Goal: Find specific page/section: Find specific page/section

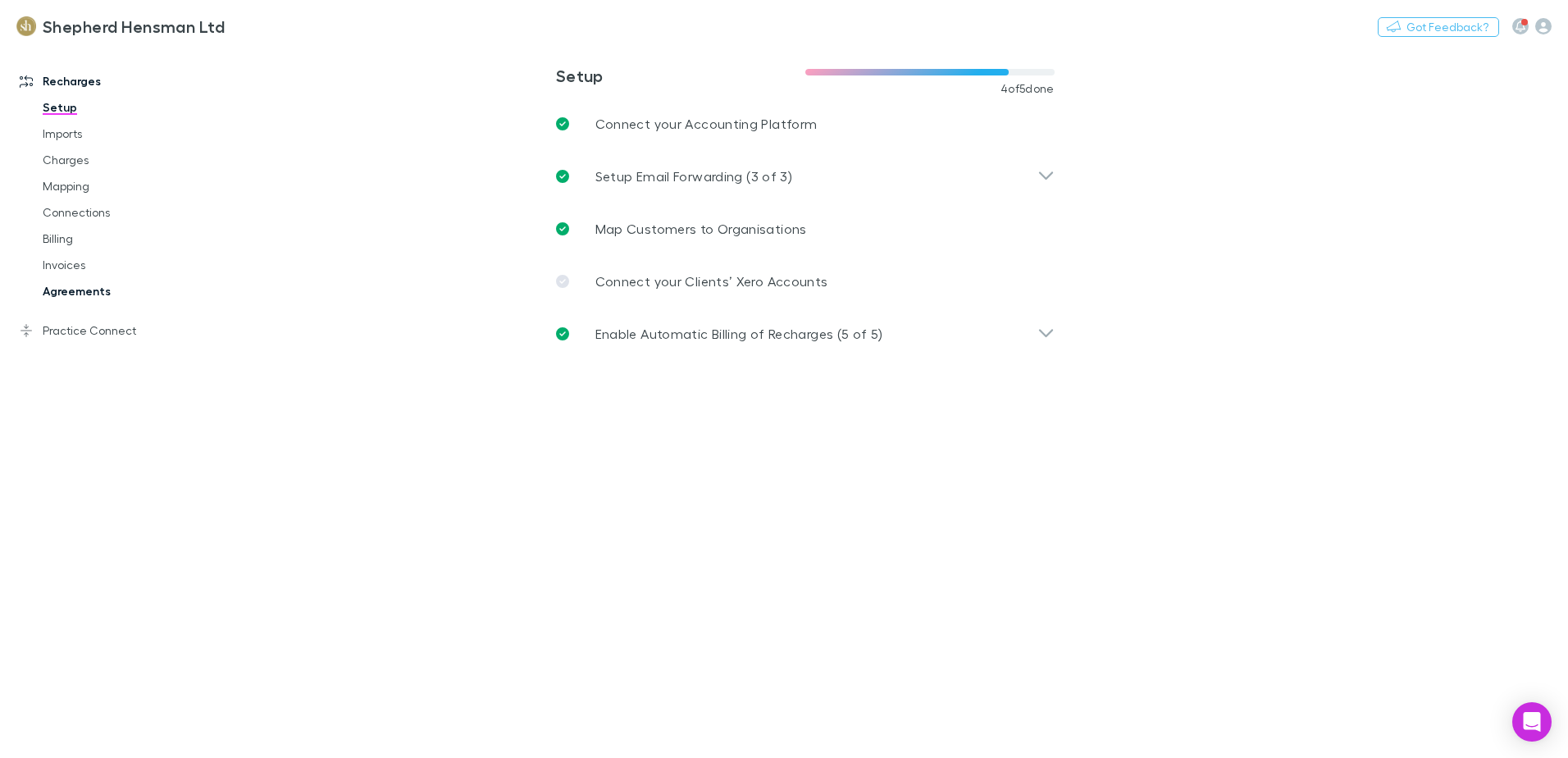
click at [55, 294] on link "Agreements" at bounding box center [124, 291] width 195 height 27
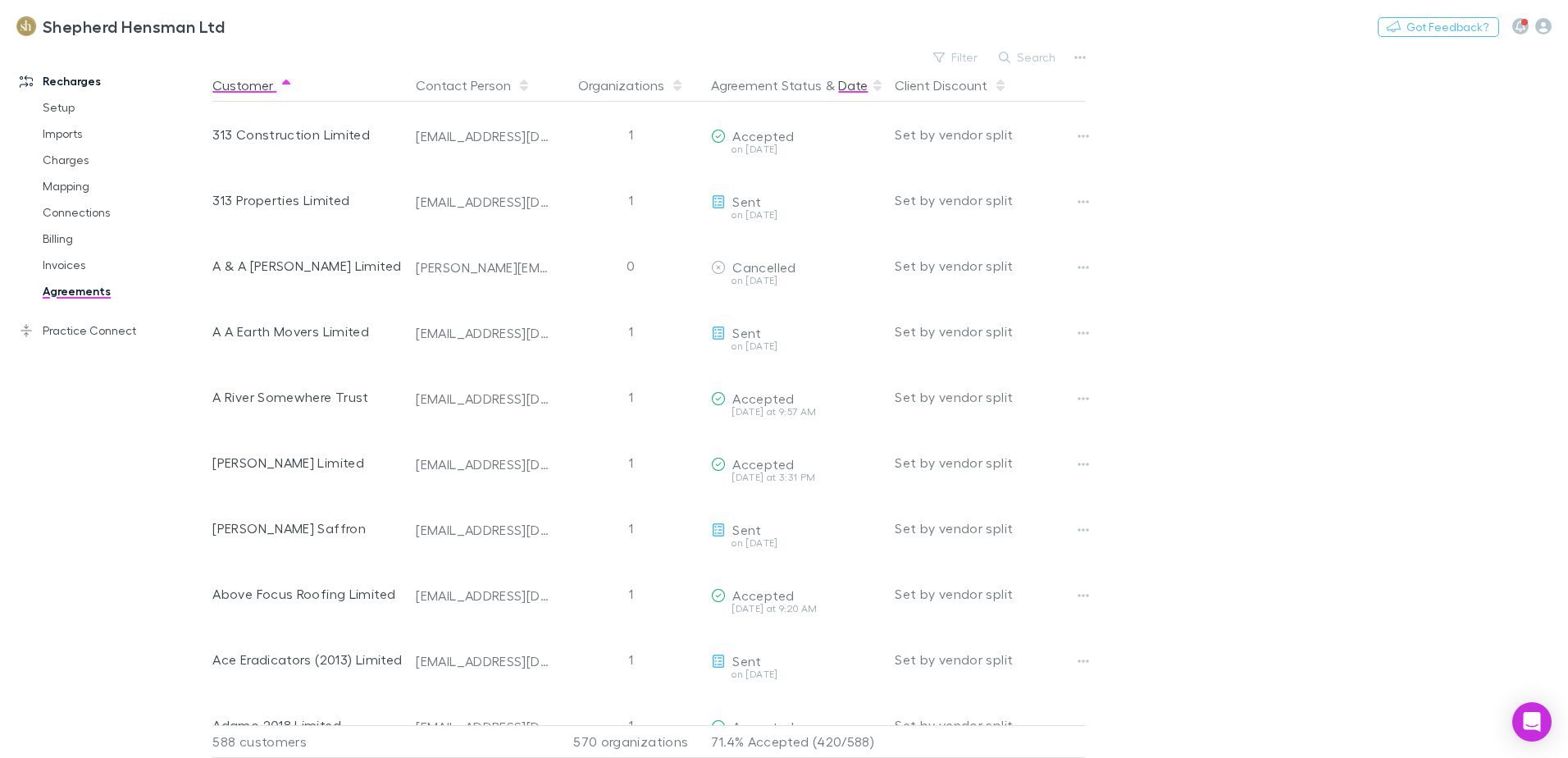
click at [852, 87] on button "Date" at bounding box center [853, 84] width 29 height 32
click at [847, 86] on button "Date" at bounding box center [853, 84] width 29 height 32
click at [487, 82] on button "Contact Person" at bounding box center [473, 84] width 115 height 32
click at [1029, 51] on button "Search" at bounding box center [1028, 57] width 75 height 20
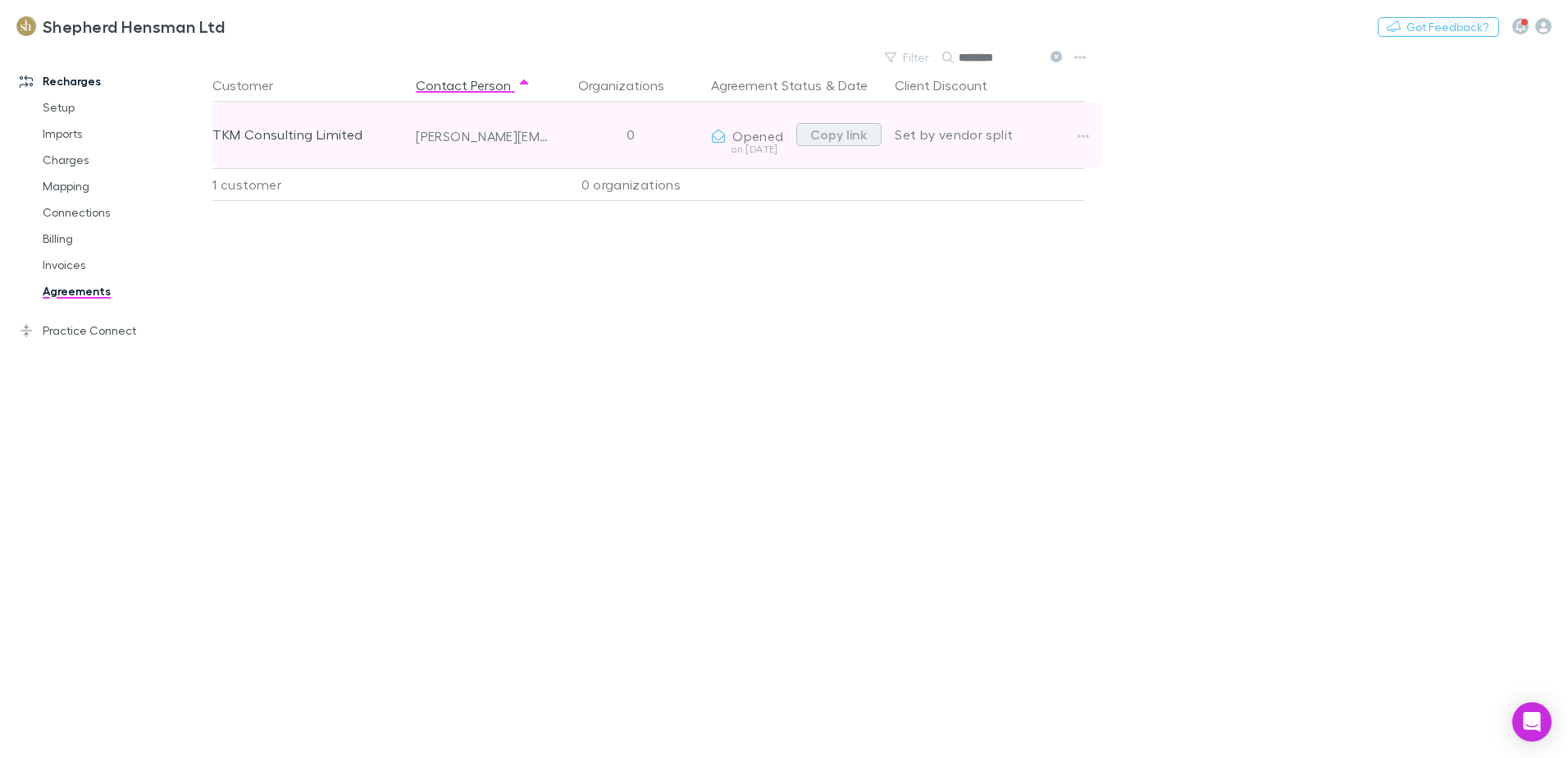
type input "********"
click at [837, 138] on button "Copy link" at bounding box center [839, 134] width 85 height 23
